Goal: Communication & Community: Answer question/provide support

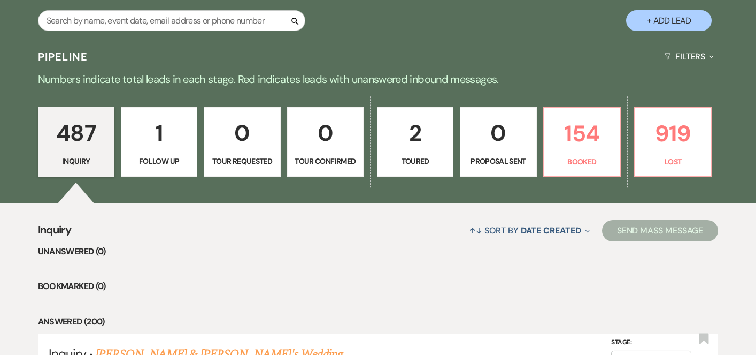
scroll to position [234, 0]
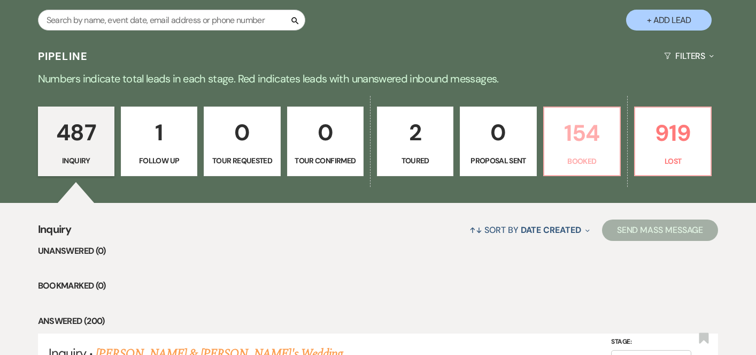
click at [582, 153] on link "154 Booked" at bounding box center [582, 141] width 78 height 70
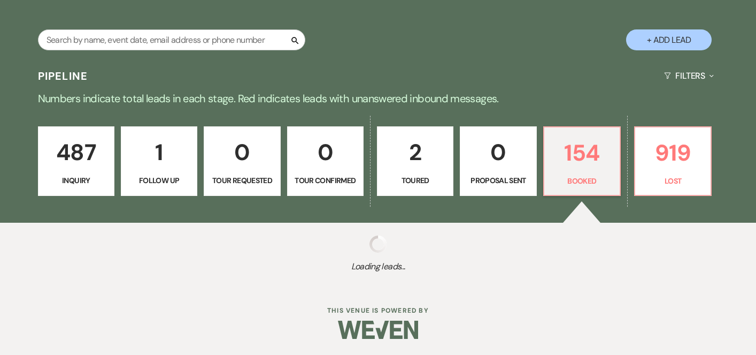
scroll to position [215, 0]
select select "7"
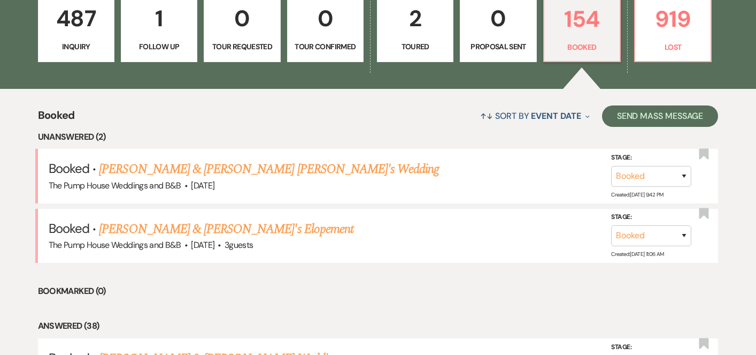
scroll to position [0, 0]
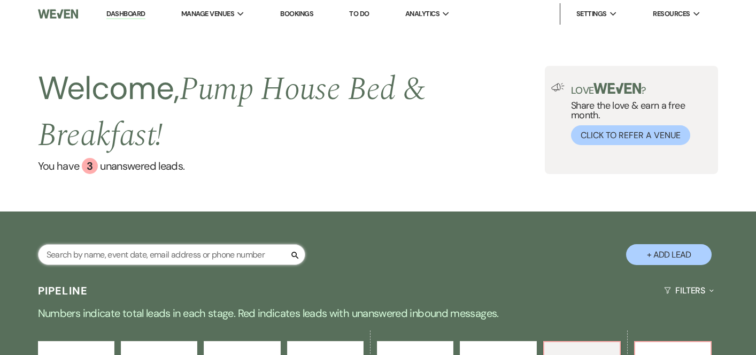
click at [191, 250] on input "text" at bounding box center [171, 254] width 267 height 21
click at [183, 257] on input "text" at bounding box center [171, 254] width 267 height 21
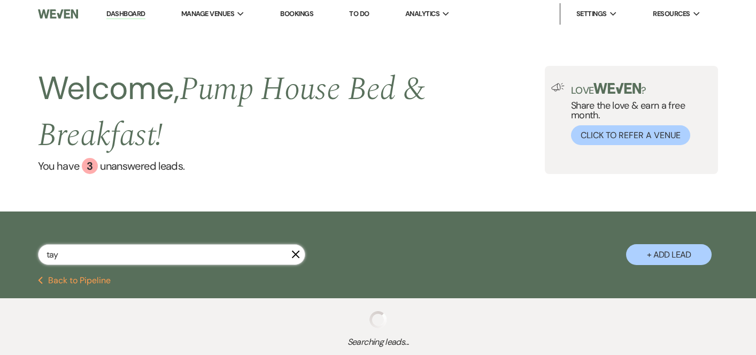
type input "tayl"
select select "8"
select select "11"
select select "8"
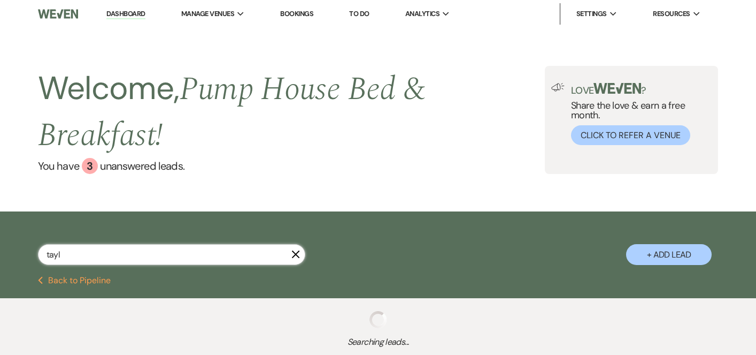
select select "5"
select select "8"
select select "5"
select select "8"
select select "5"
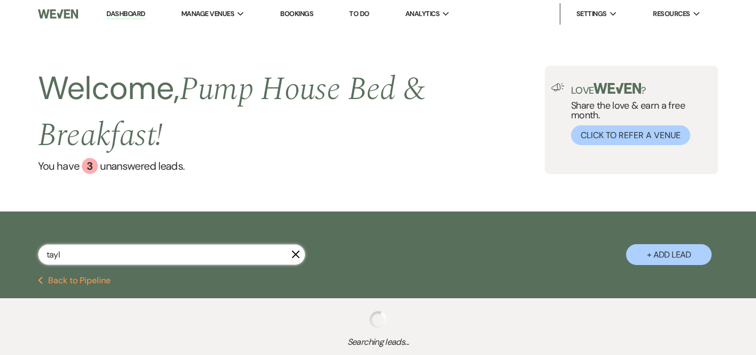
select select "8"
select select "5"
select select "8"
type input "tayler"
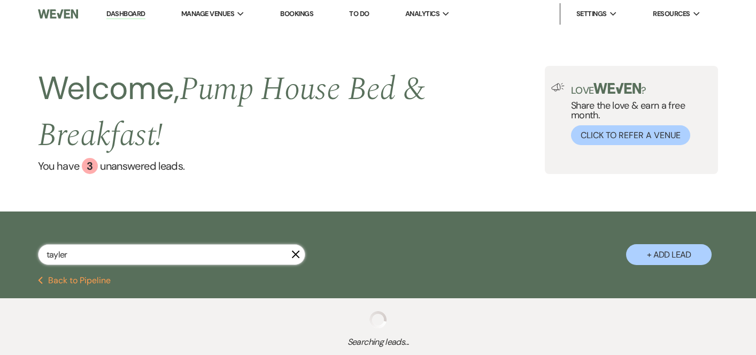
select select "8"
select select "11"
select select "8"
select select "5"
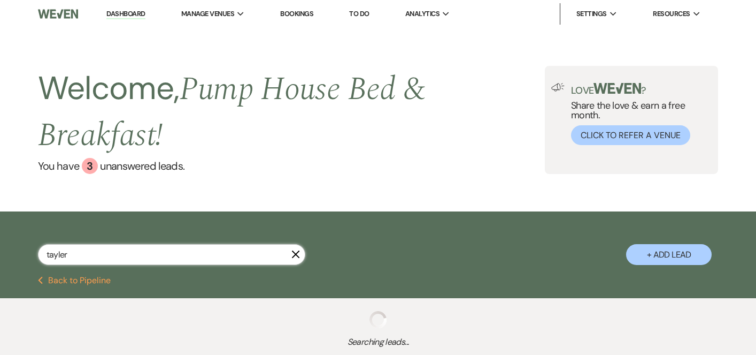
select select "8"
select select "5"
select select "8"
select select "5"
select select "8"
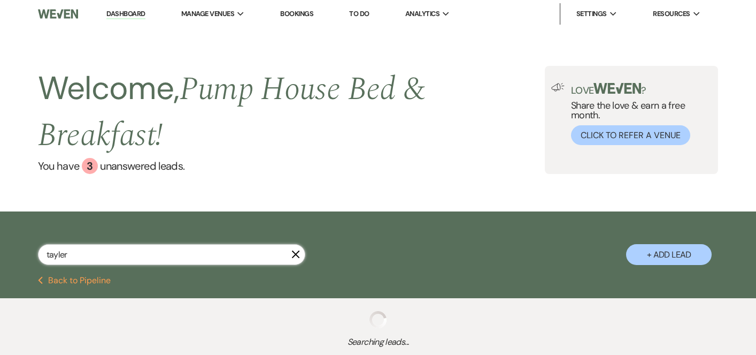
select select "5"
select select "8"
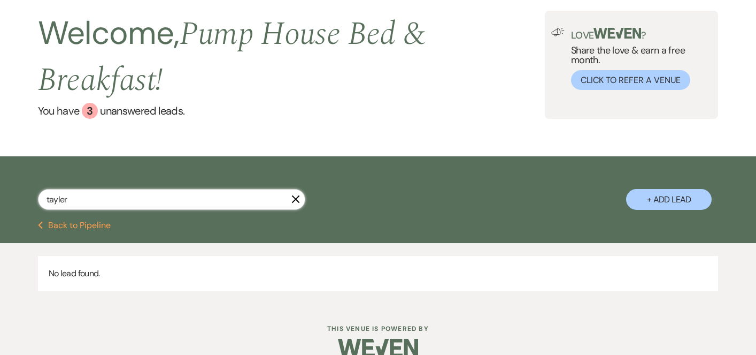
scroll to position [74, 0]
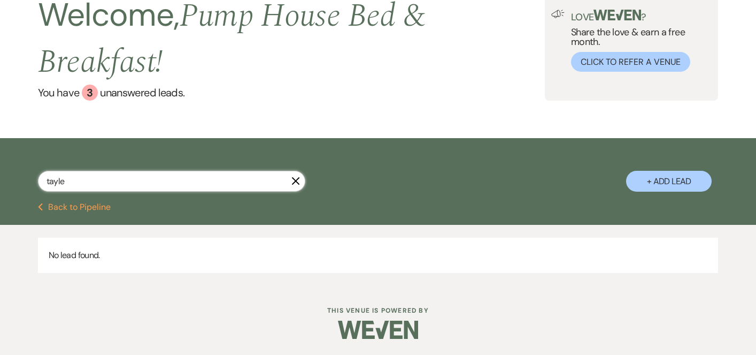
type input "tayl"
select select "8"
select select "11"
select select "8"
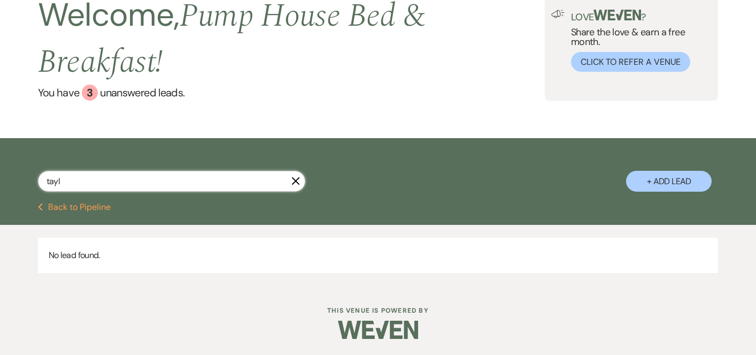
select select "5"
select select "8"
select select "5"
select select "8"
select select "5"
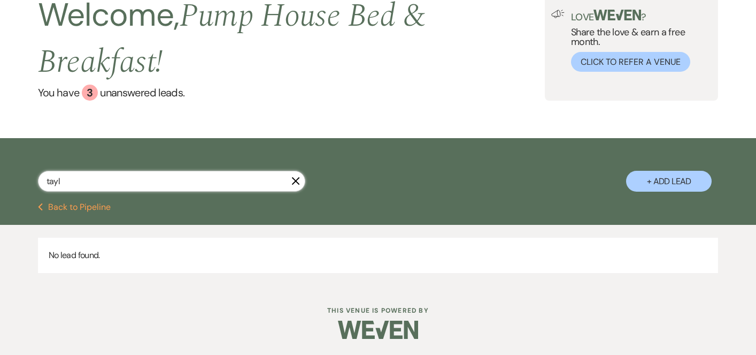
select select "8"
select select "5"
select select "8"
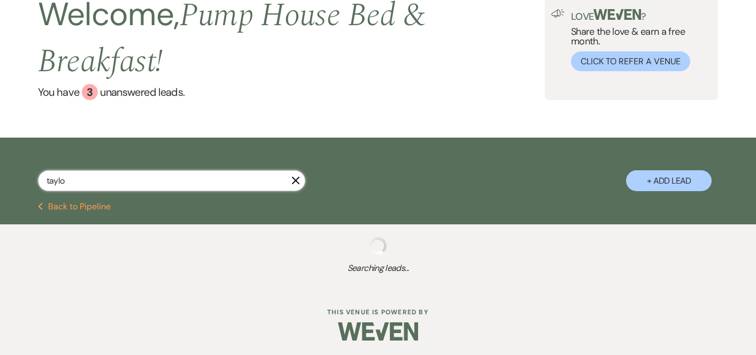
type input "[PERSON_NAME]"
select select "8"
select select "11"
select select "8"
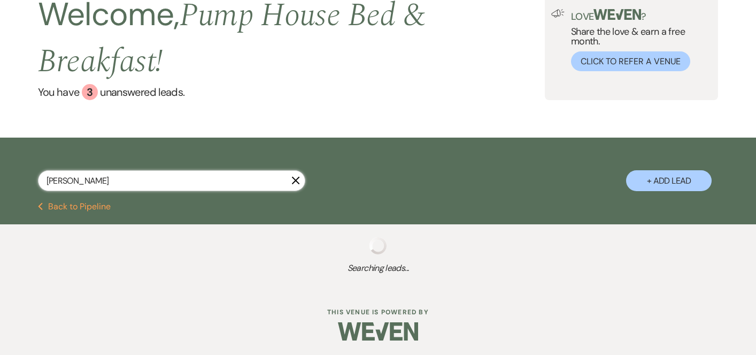
select select "5"
select select "8"
select select "5"
select select "8"
select select "5"
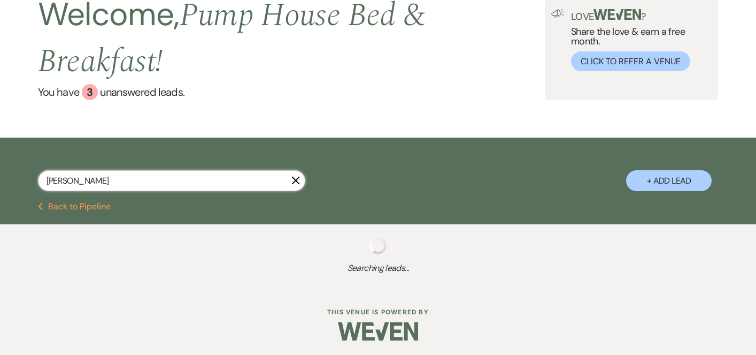
select select "8"
select select "5"
select select "8"
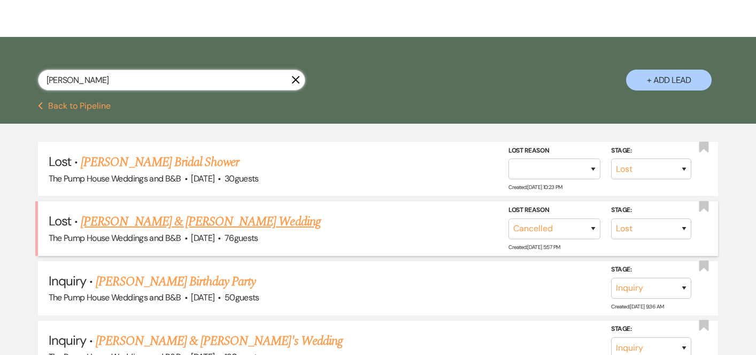
scroll to position [181, 0]
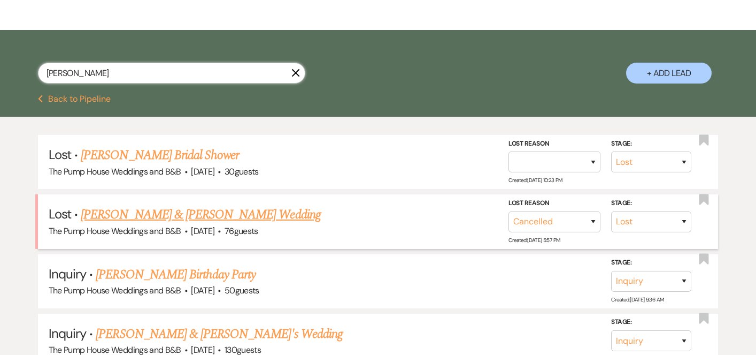
type input "[PERSON_NAME]"
click at [228, 219] on link "[PERSON_NAME] & [PERSON_NAME] Wedding" at bounding box center [201, 214] width 240 height 19
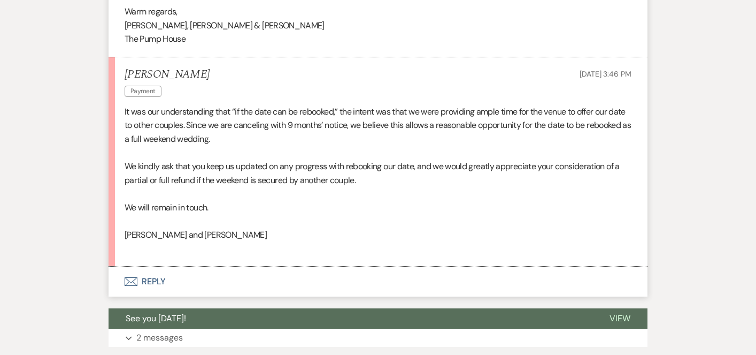
scroll to position [818, 0]
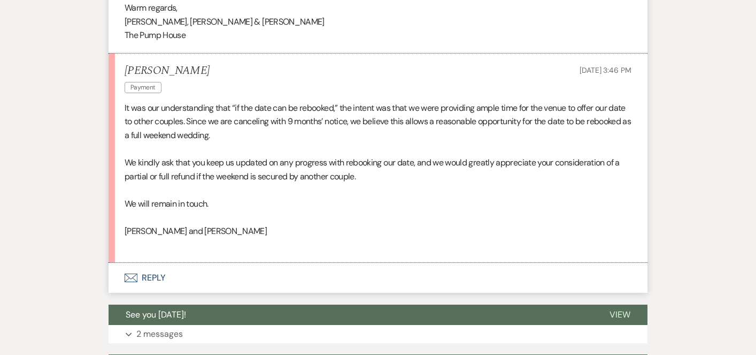
click at [151, 293] on button "Envelope Reply" at bounding box center [378, 278] width 539 height 30
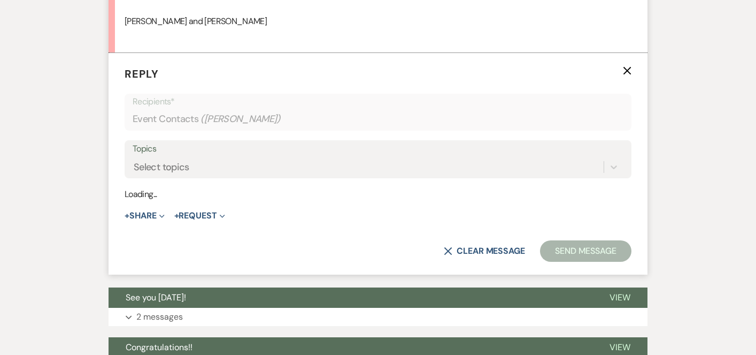
scroll to position [1028, 0]
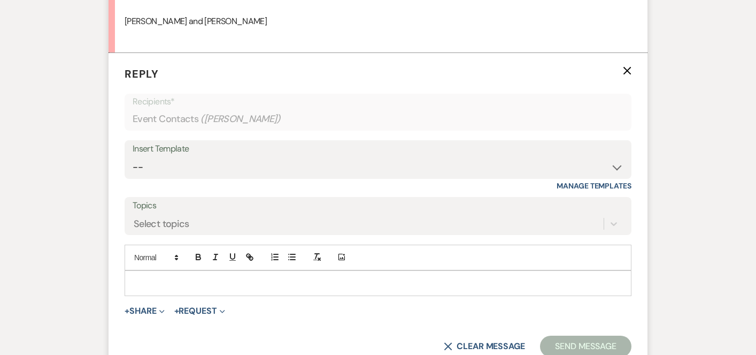
click at [193, 286] on div at bounding box center [378, 283] width 506 height 25
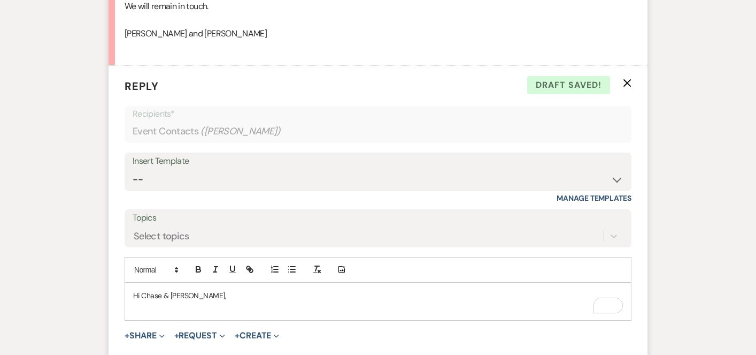
scroll to position [1012, 0]
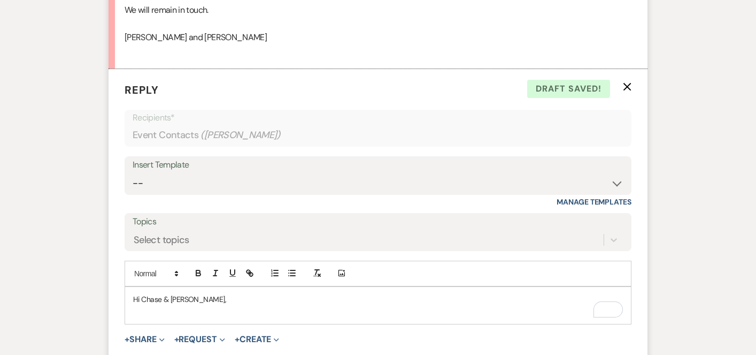
click at [180, 305] on p "Hi Chase & [PERSON_NAME]," at bounding box center [378, 299] width 490 height 12
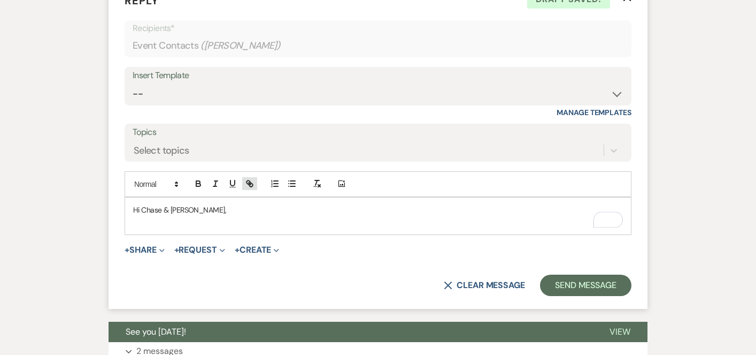
scroll to position [1099, 0]
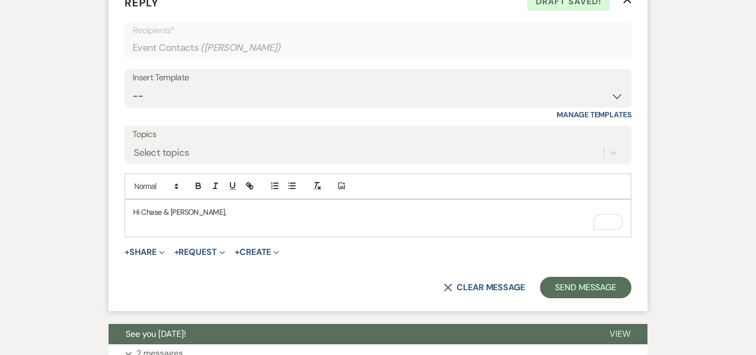
click at [200, 218] on p "Hi Chase & [PERSON_NAME]," at bounding box center [378, 212] width 490 height 12
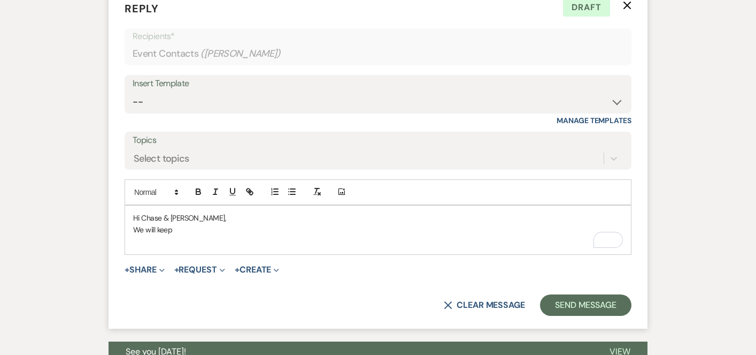
scroll to position [1094, 0]
